Goal: Information Seeking & Learning: Learn about a topic

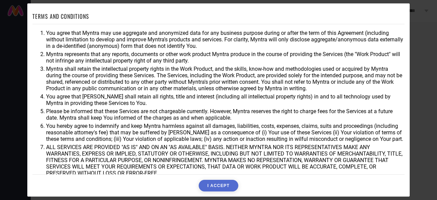
click at [216, 185] on button "I ACCEPT" at bounding box center [218, 186] width 39 height 12
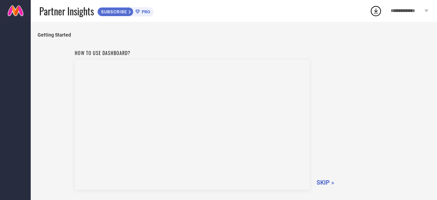
click at [328, 183] on span "SKIP »" at bounding box center [325, 182] width 18 height 7
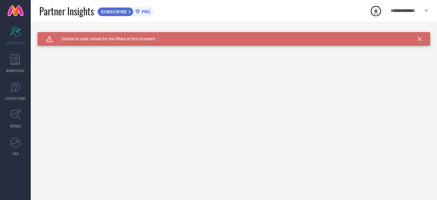
click at [146, 11] on span "PRO" at bounding box center [145, 11] width 10 height 5
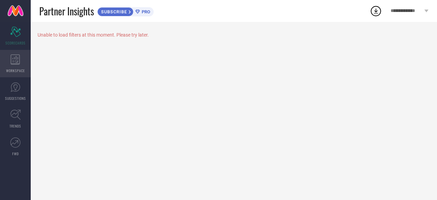
click at [20, 56] on div "WORKSPACE" at bounding box center [15, 63] width 31 height 27
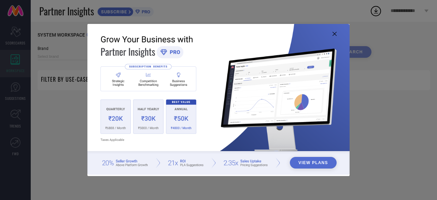
type input "1 STOP FASHION"
type input "All"
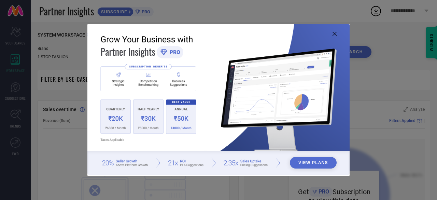
click at [336, 32] on icon at bounding box center [334, 34] width 4 height 4
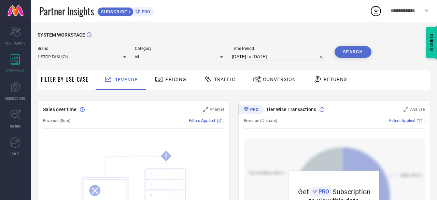
click at [401, 75] on div "Revenue Pricing Traffic Conversion Returns" at bounding box center [261, 80] width 338 height 20
click at [16, 90] on icon at bounding box center [15, 87] width 10 height 10
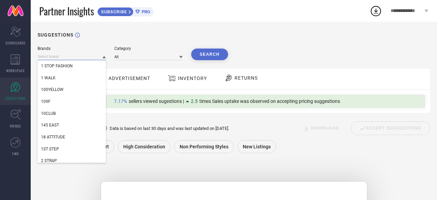
click at [61, 57] on input at bounding box center [72, 56] width 68 height 7
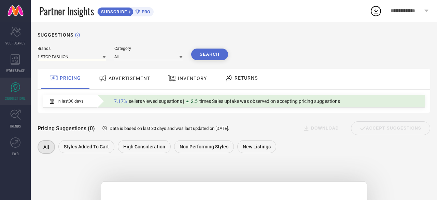
click at [61, 57] on input at bounding box center [72, 56] width 68 height 7
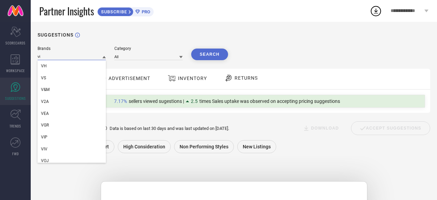
type input "v"
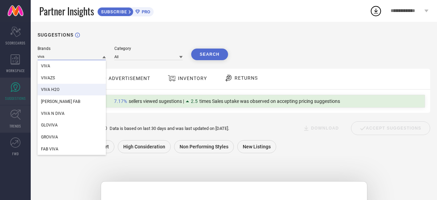
type input "viva"
click at [17, 121] on link "TRENDS" at bounding box center [15, 118] width 31 height 27
